Goal: Check status: Check status

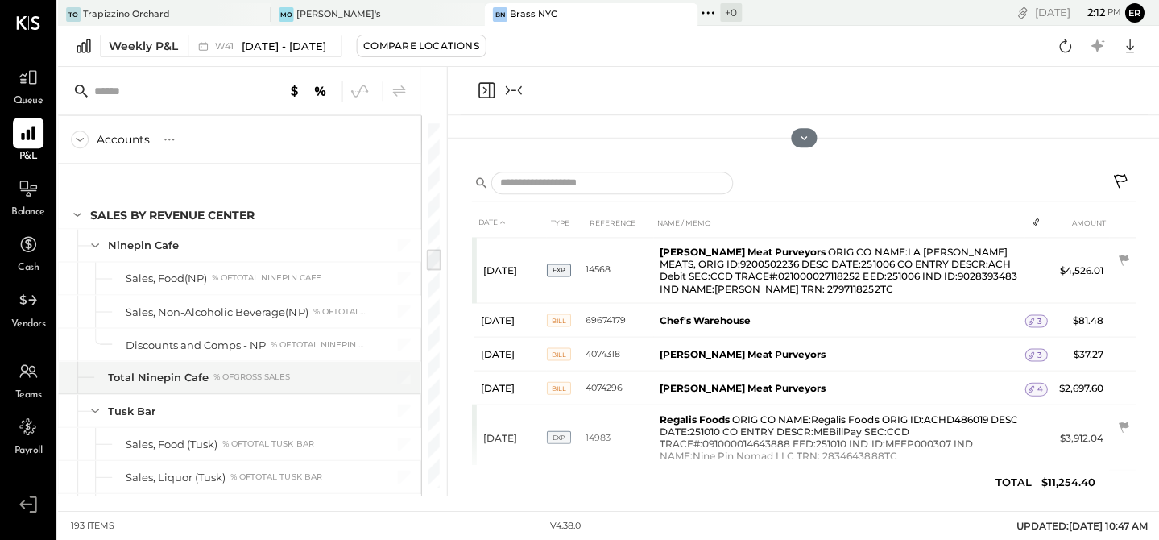
scroll to position [1992, 0]
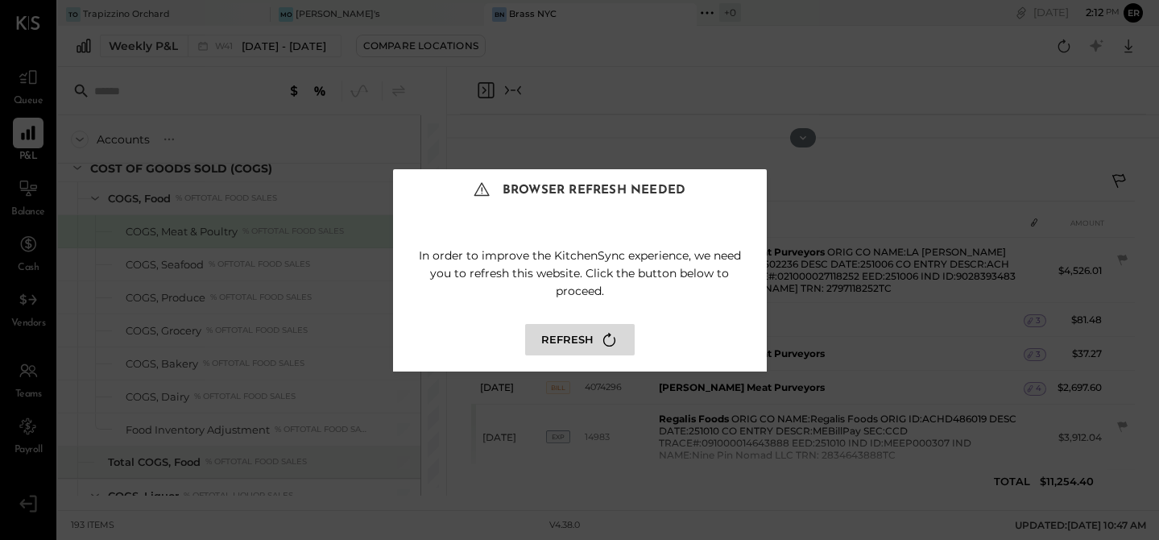
click at [616, 333] on icon at bounding box center [609, 340] width 22 height 22
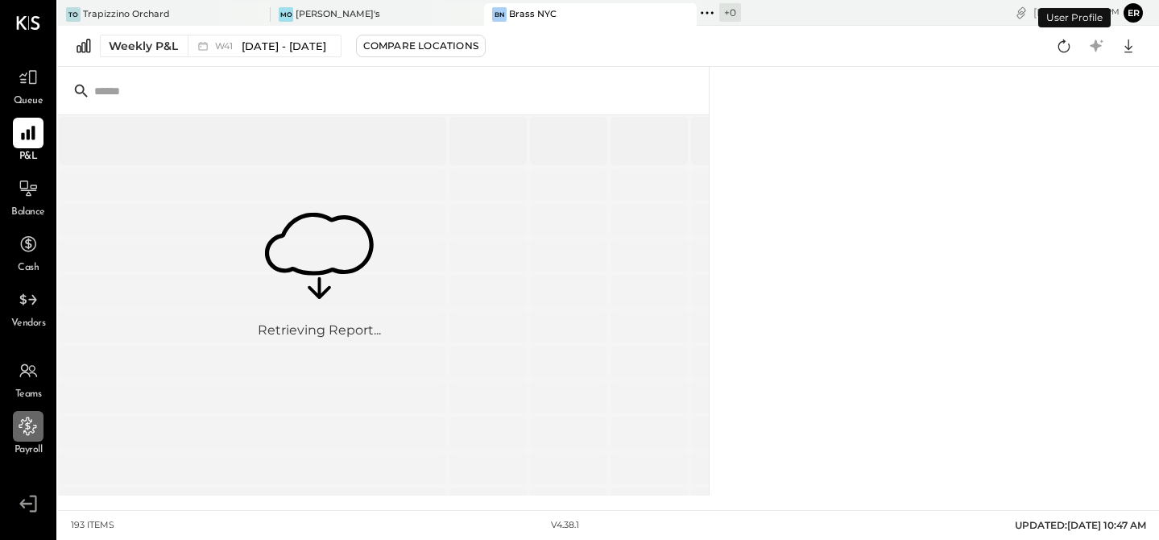
click at [33, 431] on icon at bounding box center [28, 426] width 21 height 21
